Goal: Information Seeking & Learning: Learn about a topic

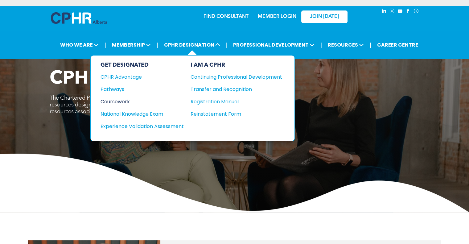
click at [112, 100] on div "Coursework" at bounding box center [137, 102] width 75 height 8
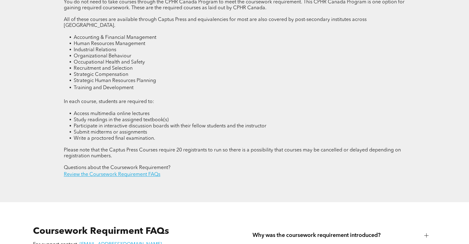
scroll to position [986, 0]
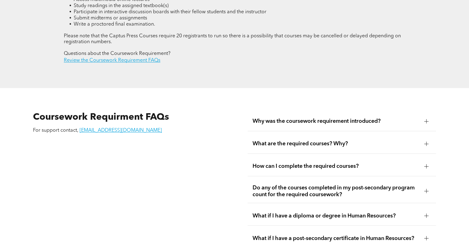
click at [343, 134] on div "What are the required courses? Why?" at bounding box center [341, 143] width 188 height 19
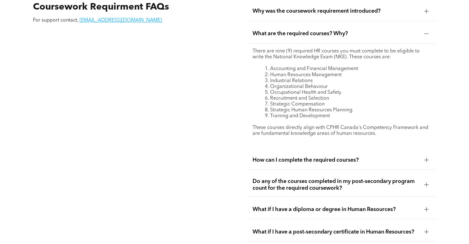
scroll to position [1171, 0]
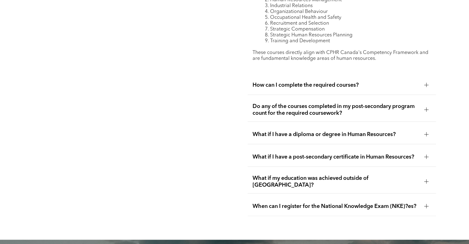
click at [348, 75] on div "How can I complete the required courses?" at bounding box center [341, 84] width 188 height 19
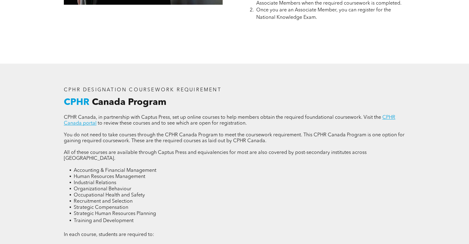
scroll to position [832, 0]
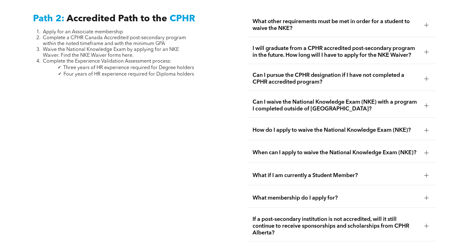
scroll to position [986, 0]
